Goal: Transaction & Acquisition: Subscribe to service/newsletter

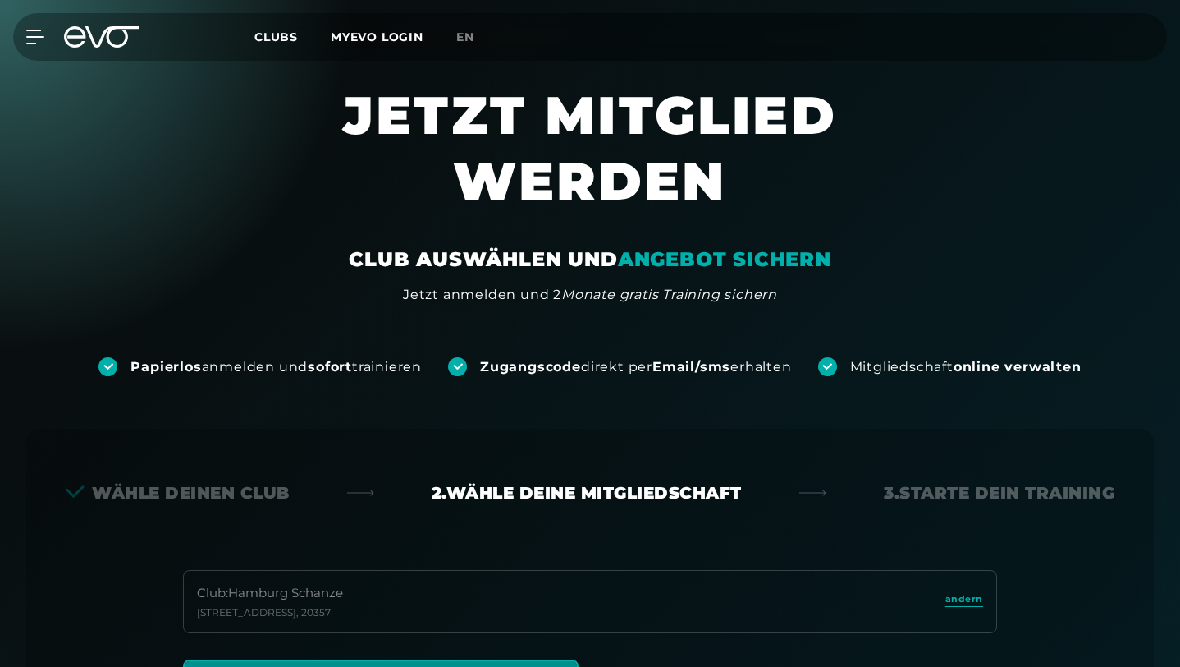
scroll to position [363, 0]
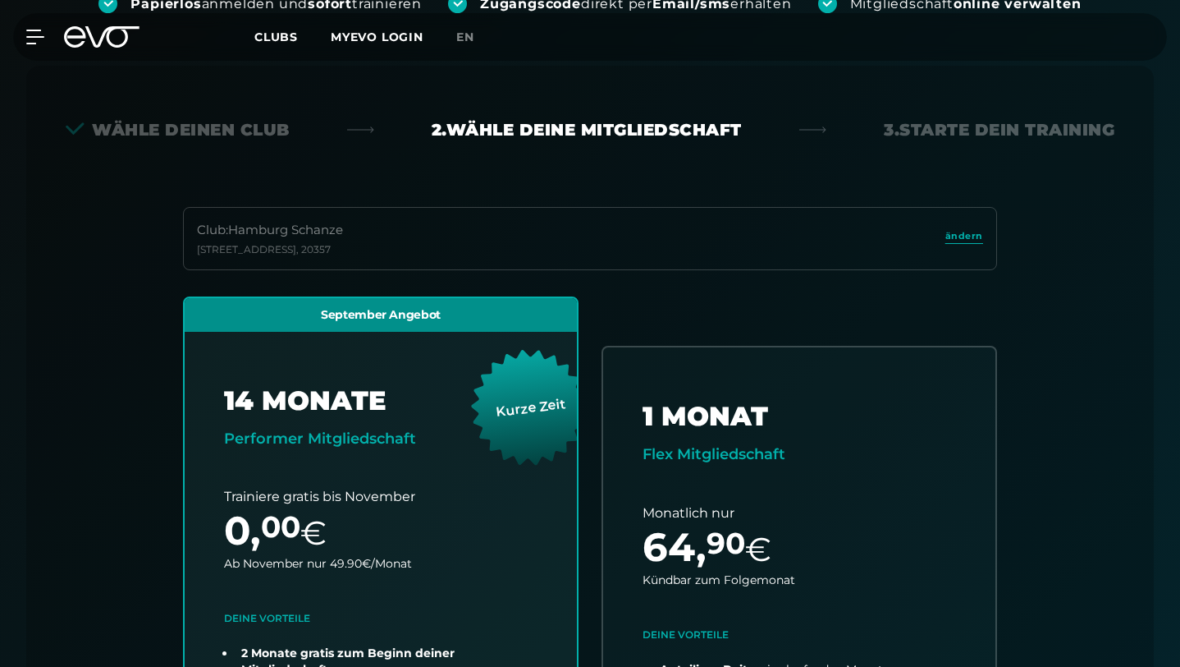
click at [388, 113] on div "Wähle deinen Club 2. Wähle deine Mitgliedschaft 3. Starte dein Training Club : …" at bounding box center [590, 535] width 1128 height 939
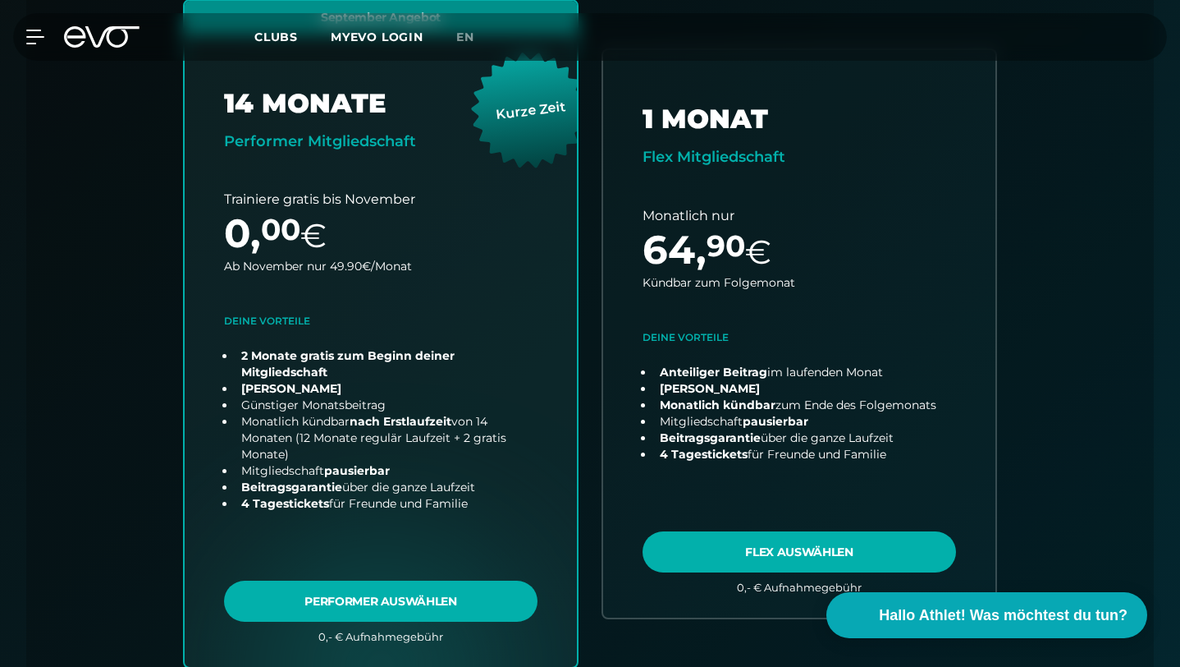
scroll to position [711, 0]
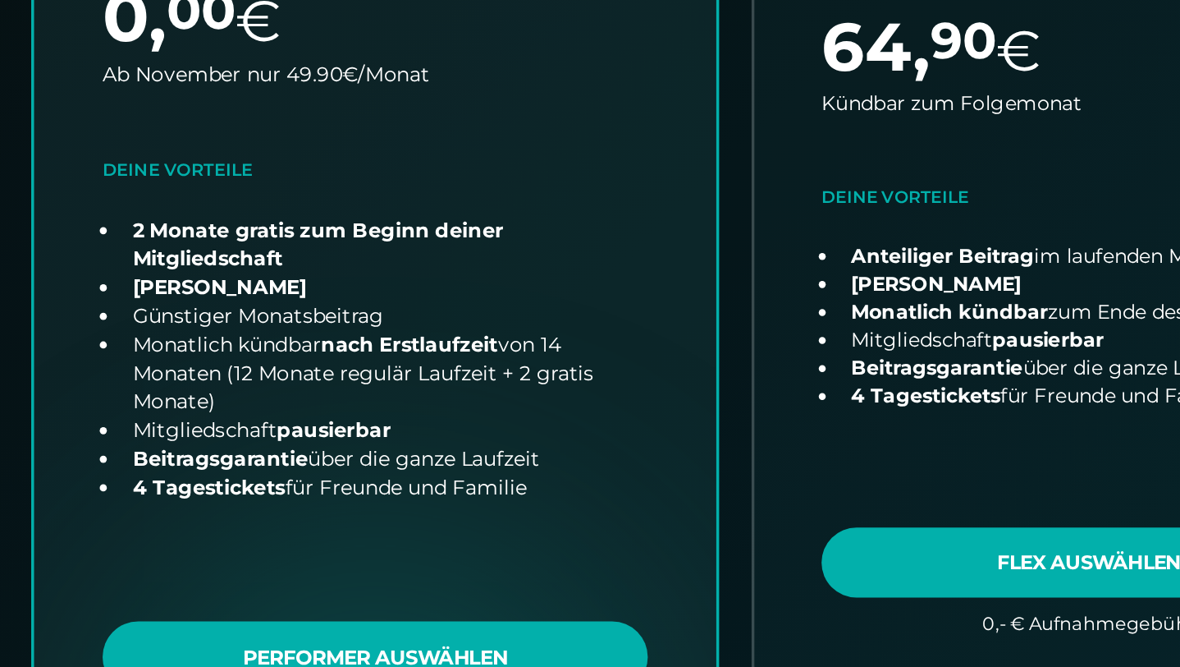
click at [350, 502] on link "choose plan" at bounding box center [381, 283] width 401 height 680
